Goal: Task Accomplishment & Management: Manage account settings

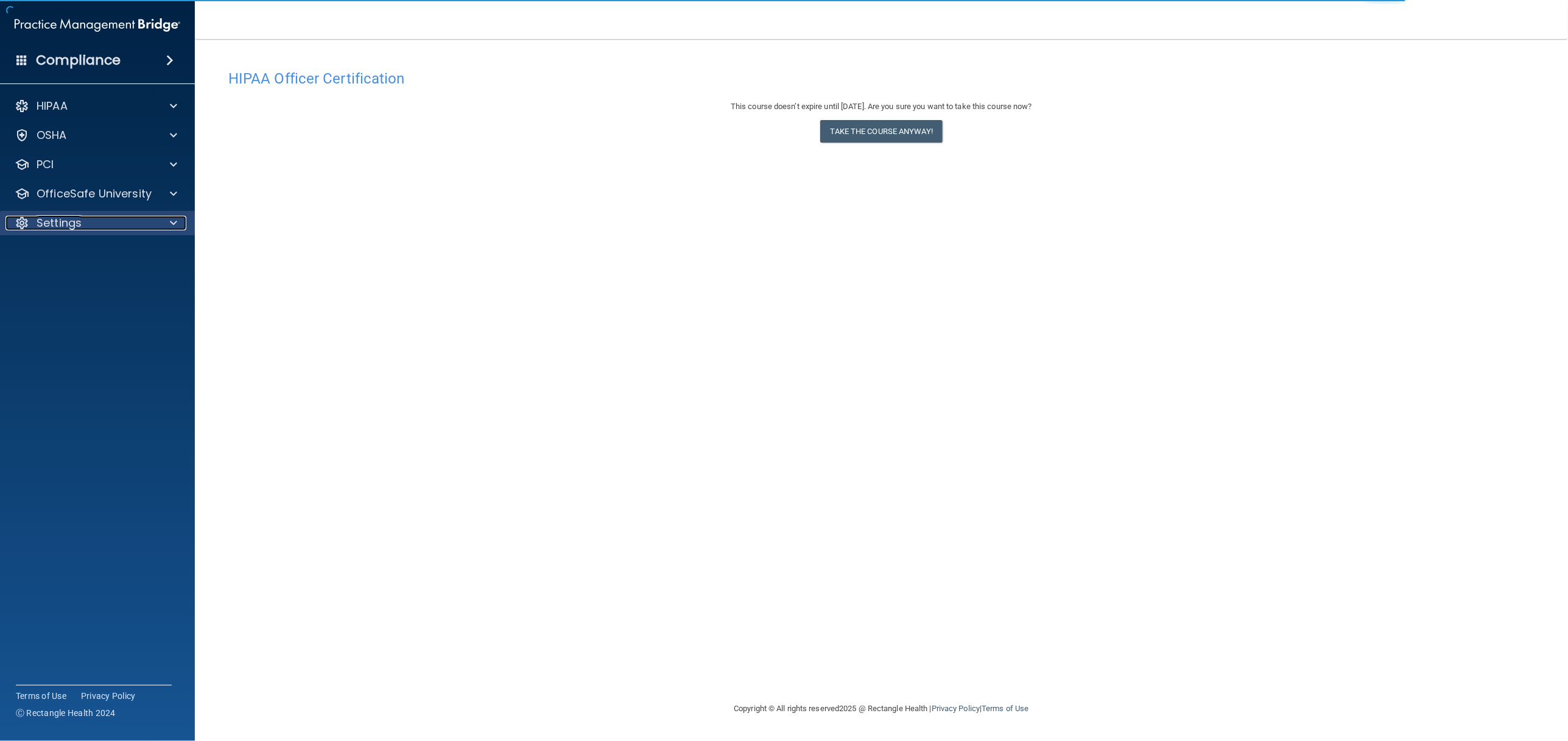
click at [172, 221] on span at bounding box center [174, 223] width 7 height 14
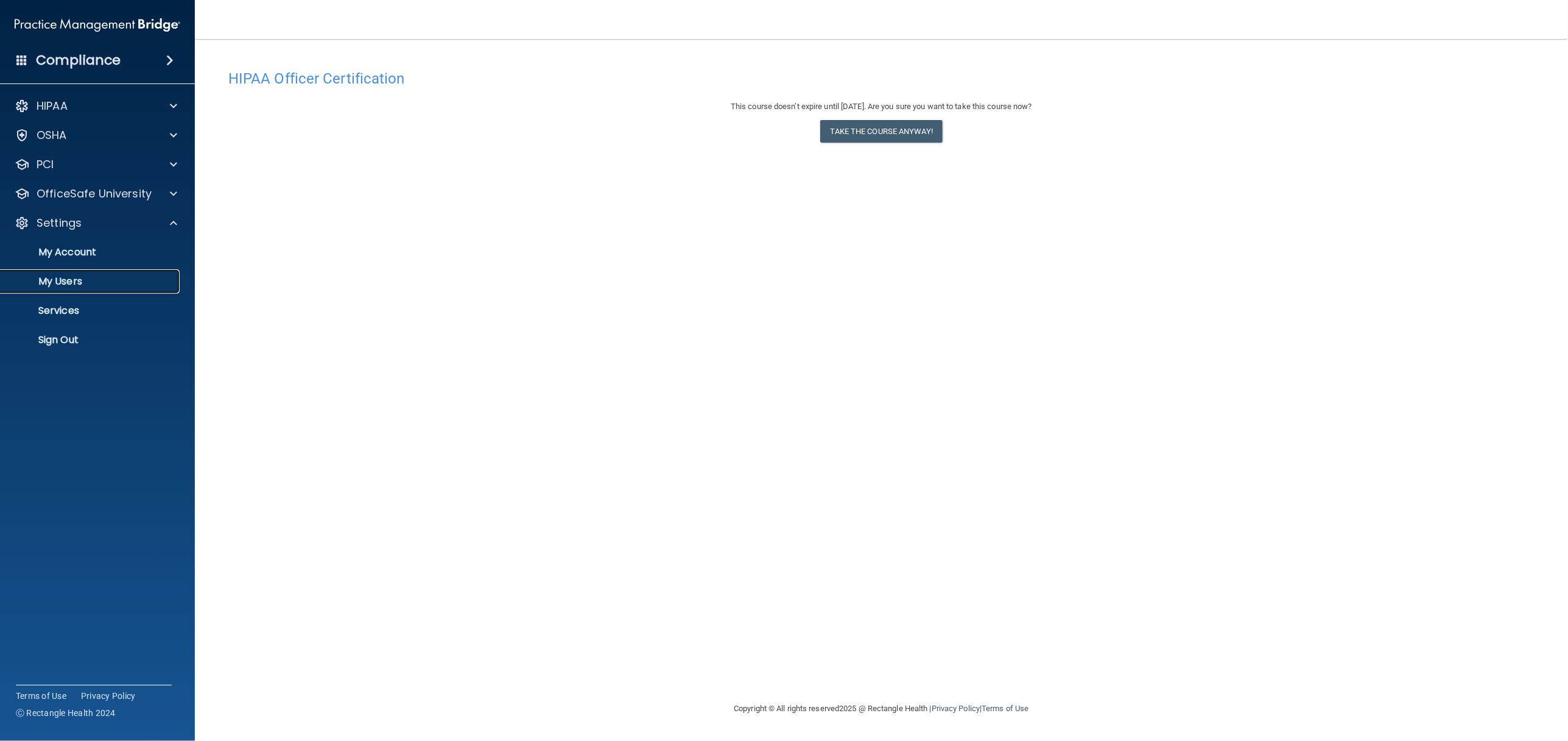
click at [120, 273] on link "My Users" at bounding box center [84, 281] width 192 height 24
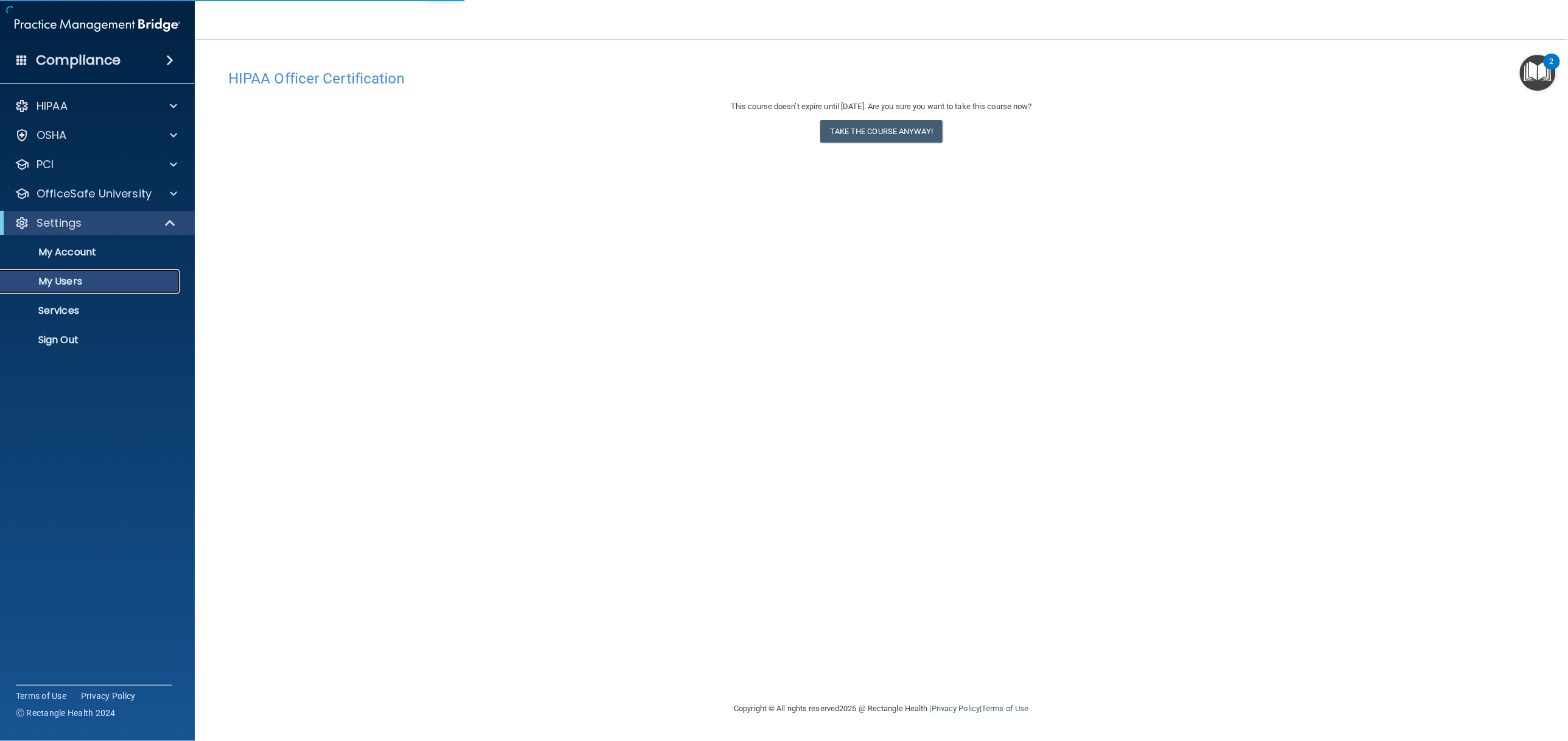
select select "20"
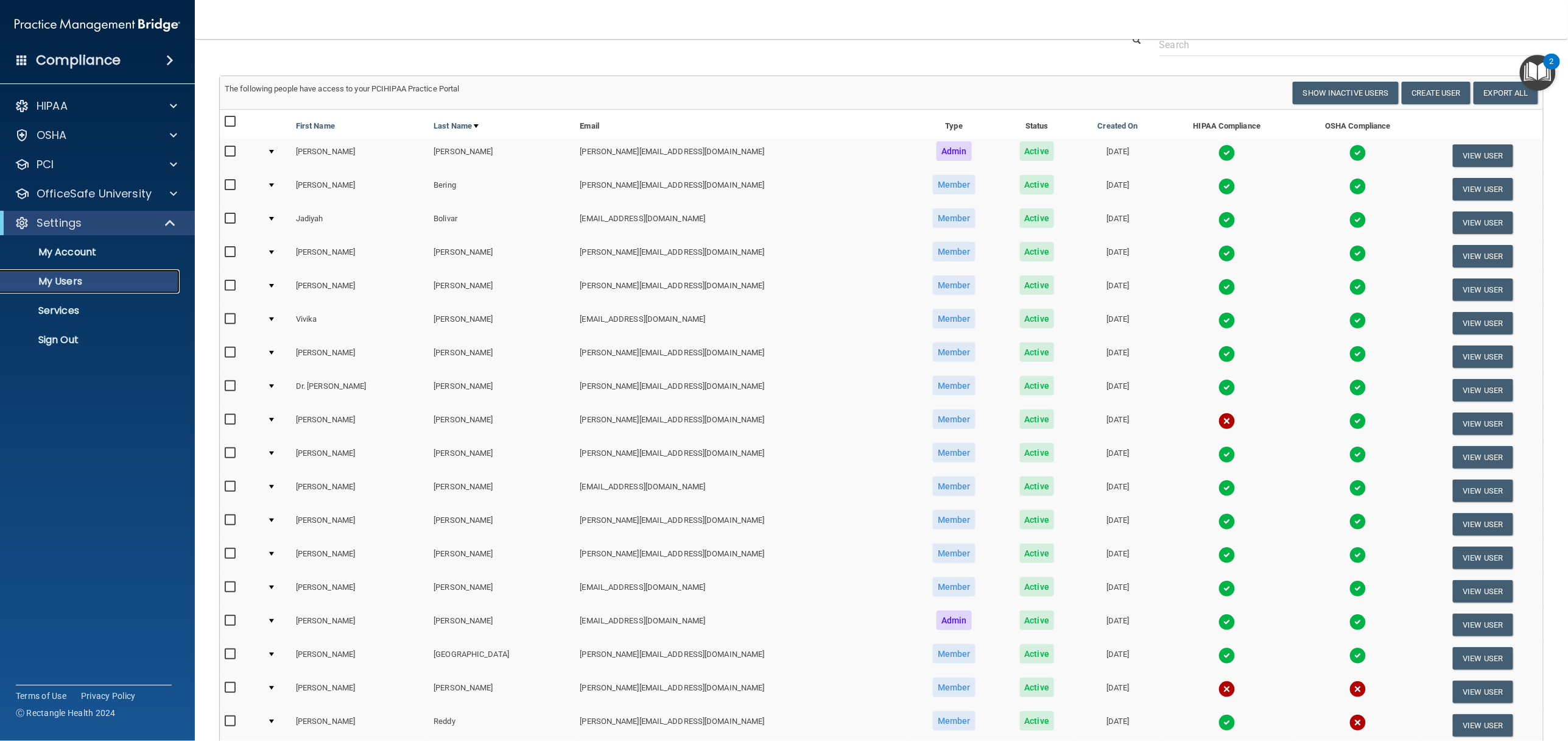
scroll to position [91, 0]
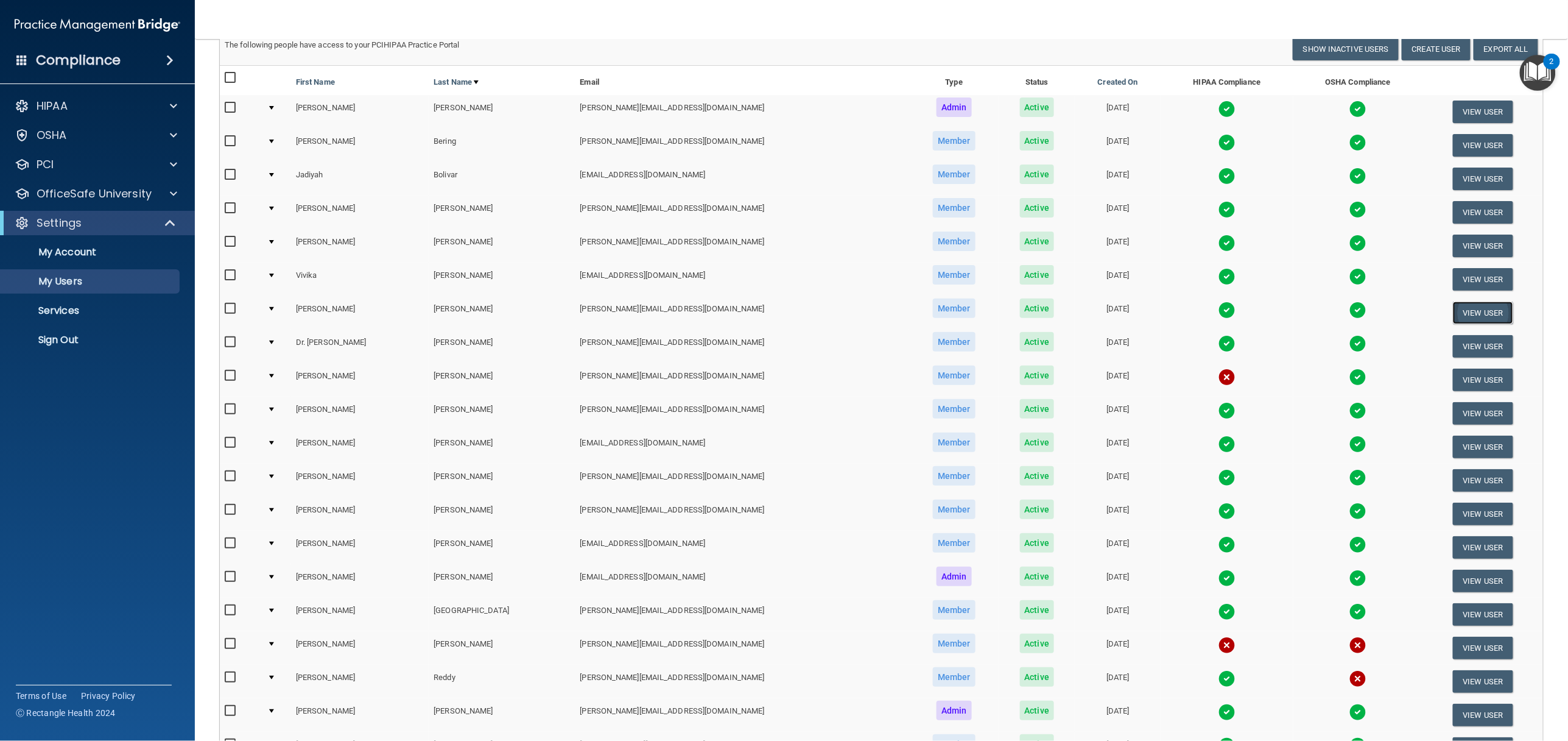
click at [1470, 313] on button "View User" at bounding box center [1483, 313] width 60 height 23
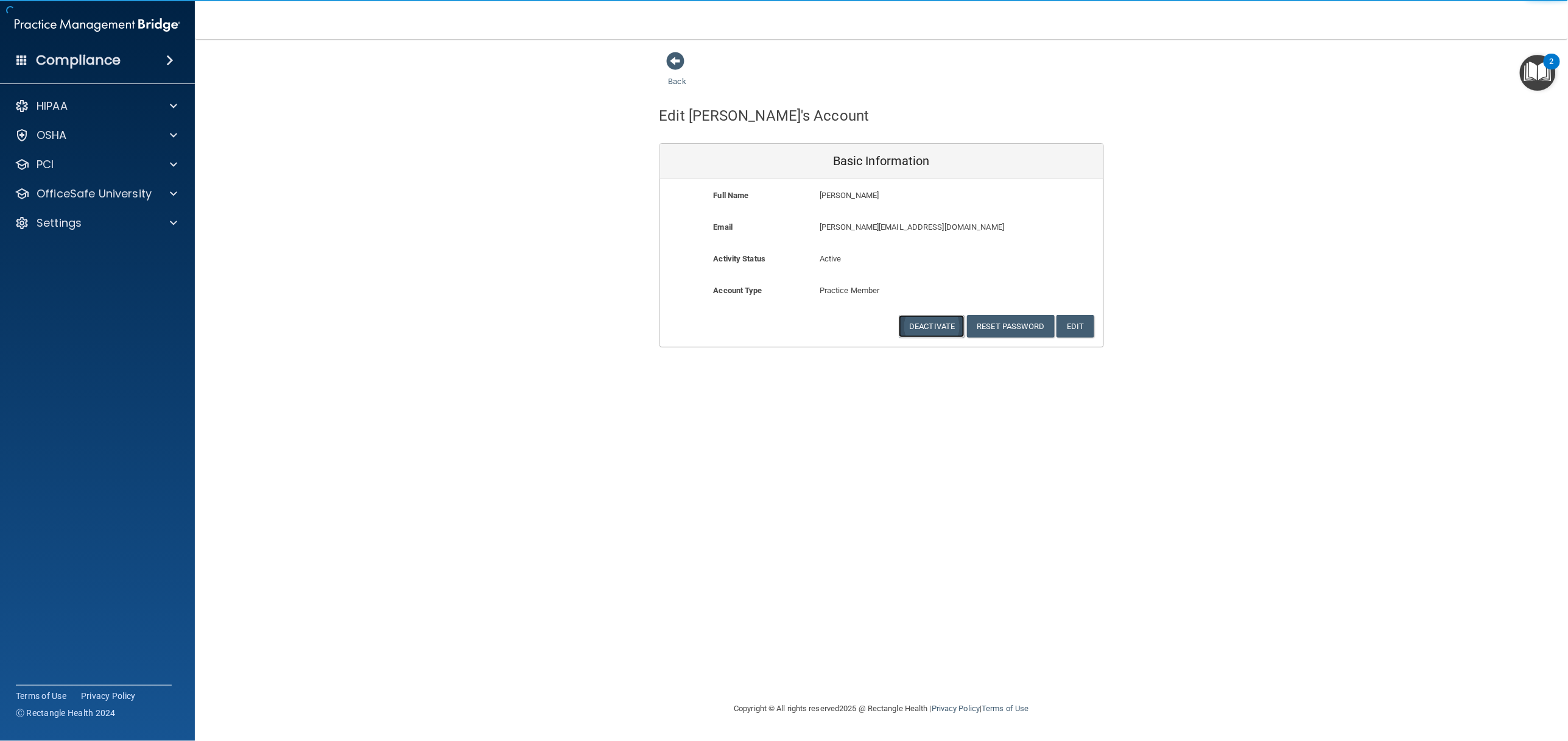
click at [940, 327] on button "Deactivate" at bounding box center [931, 326] width 66 height 23
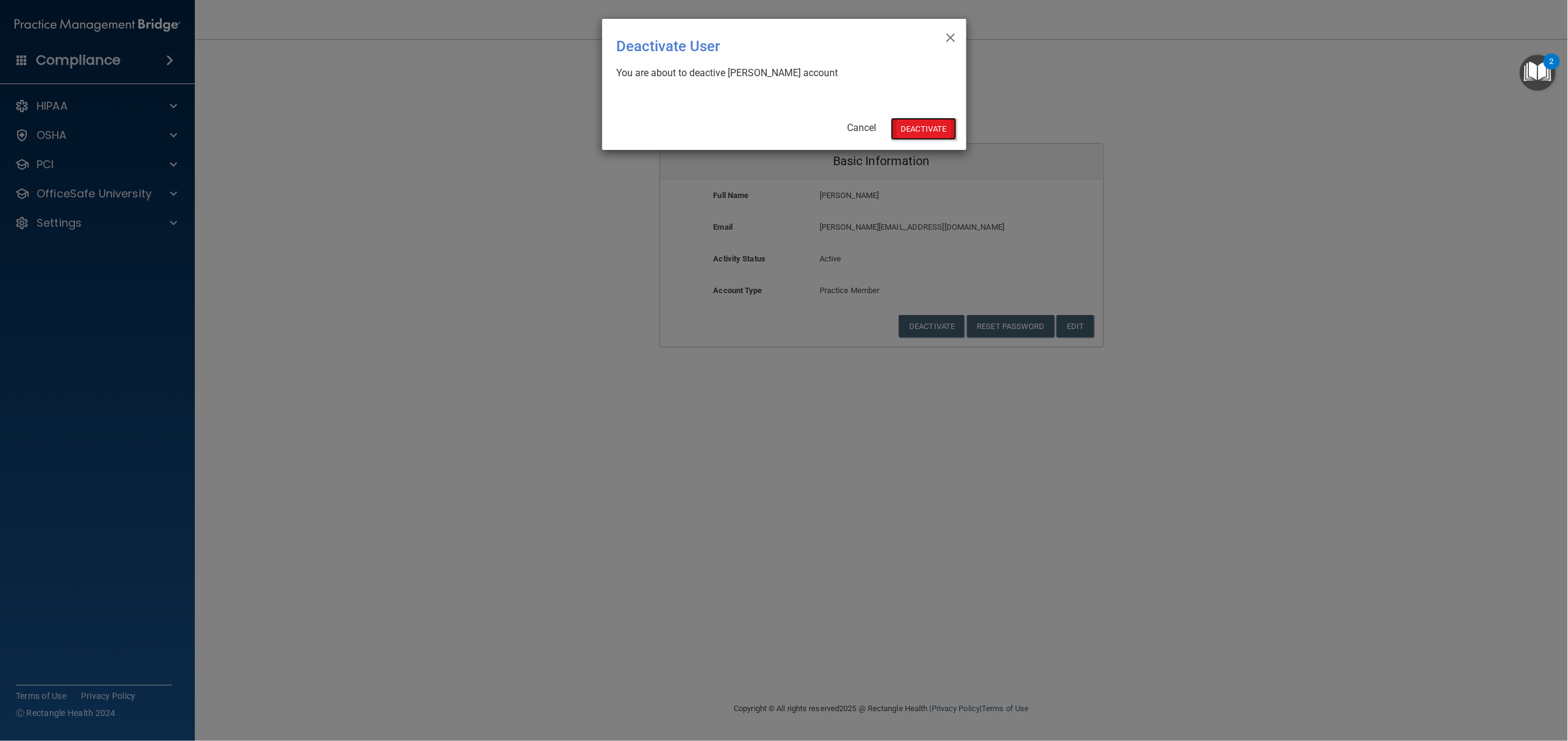
click at [930, 137] on button "Deactivate" at bounding box center [923, 129] width 66 height 23
